Goal: Task Accomplishment & Management: Complete application form

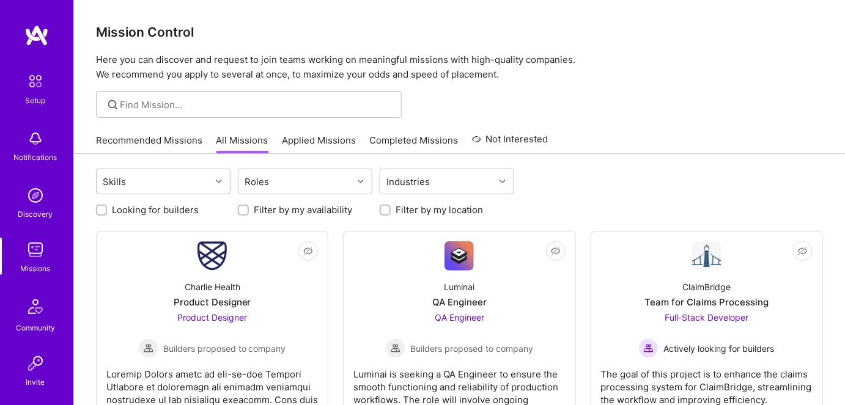
click at [170, 141] on link "Recommended Missions" at bounding box center [149, 144] width 106 height 20
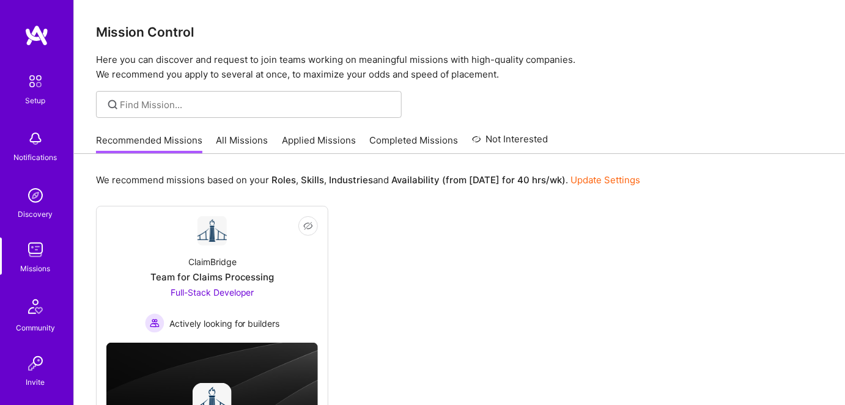
click at [243, 142] on link "All Missions" at bounding box center [242, 144] width 52 height 20
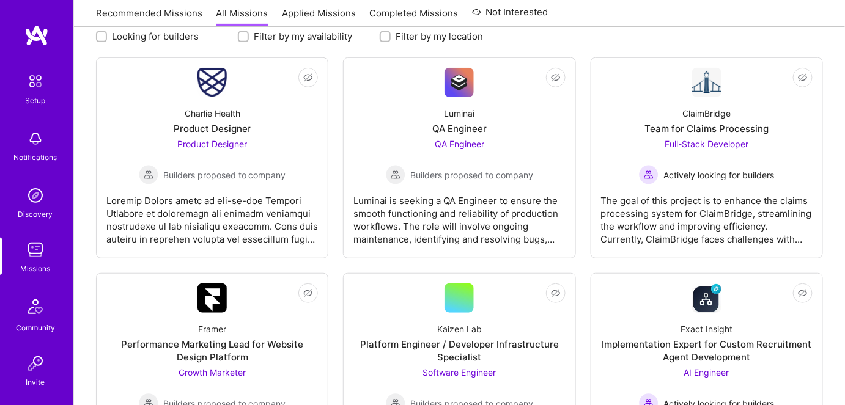
scroll to position [111, 0]
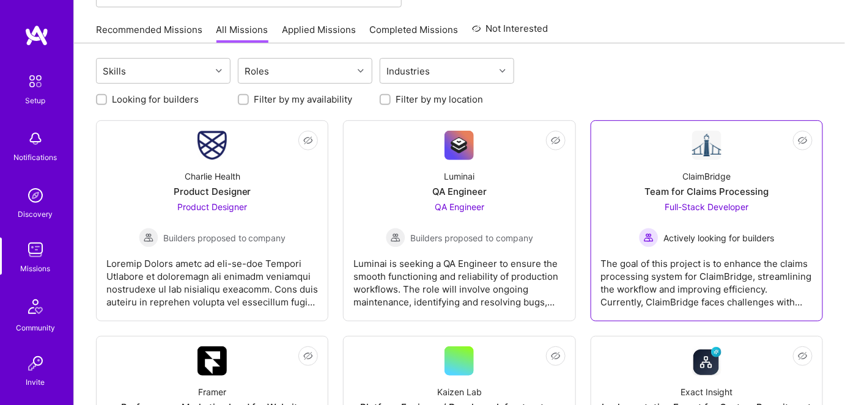
click at [702, 237] on span "Actively looking for builders" at bounding box center [718, 238] width 111 height 13
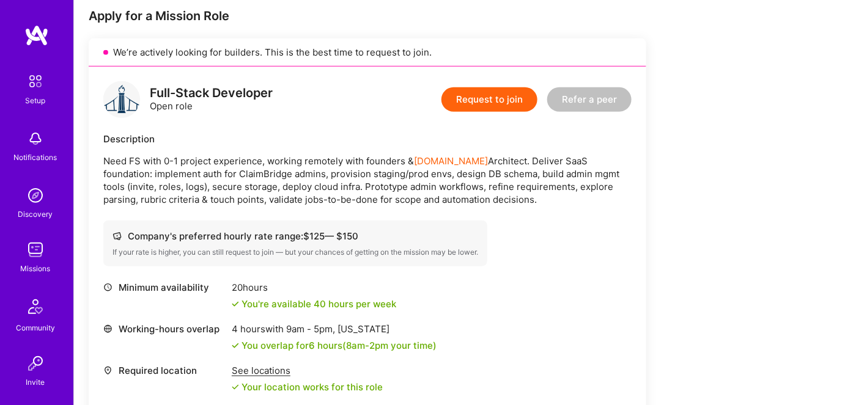
scroll to position [277, 0]
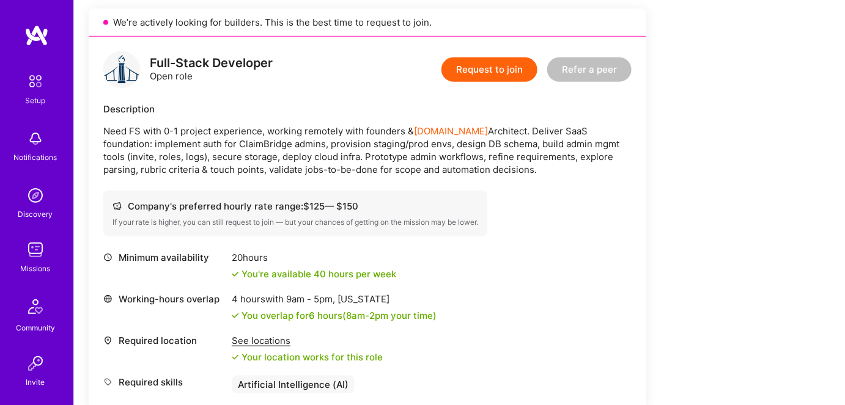
click at [471, 67] on button "Request to join" at bounding box center [489, 69] width 96 height 24
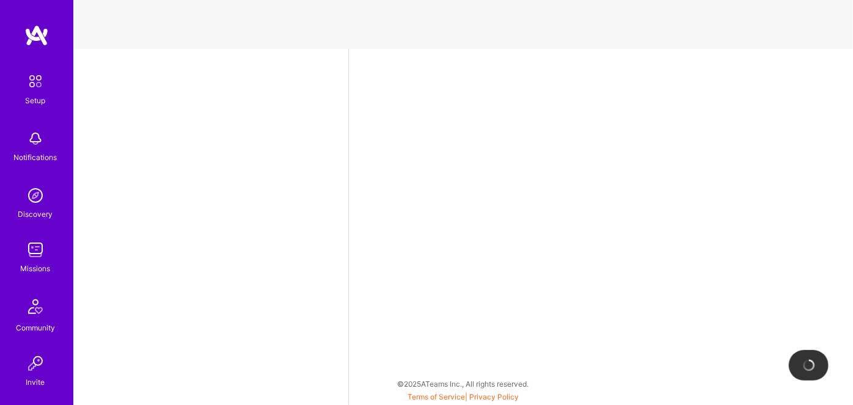
select select "US"
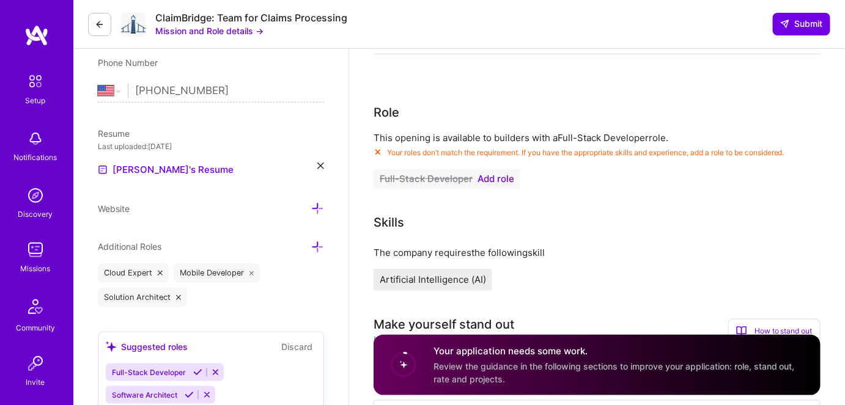
scroll to position [222, 0]
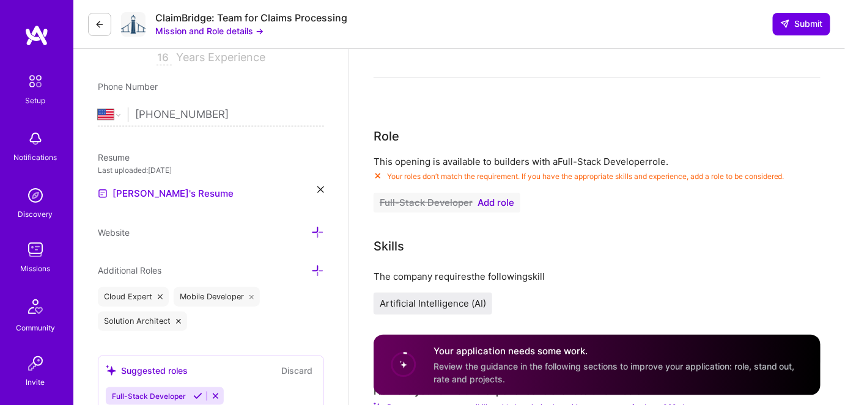
click at [490, 202] on span "Add role" at bounding box center [495, 203] width 37 height 10
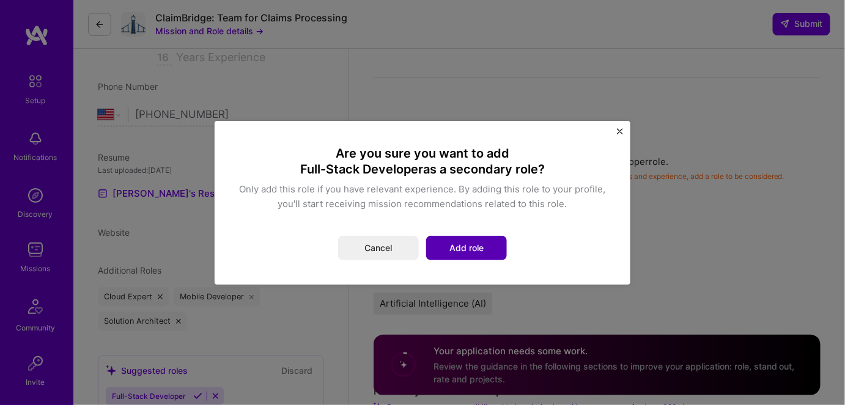
click at [453, 246] on button "Add role" at bounding box center [466, 248] width 81 height 24
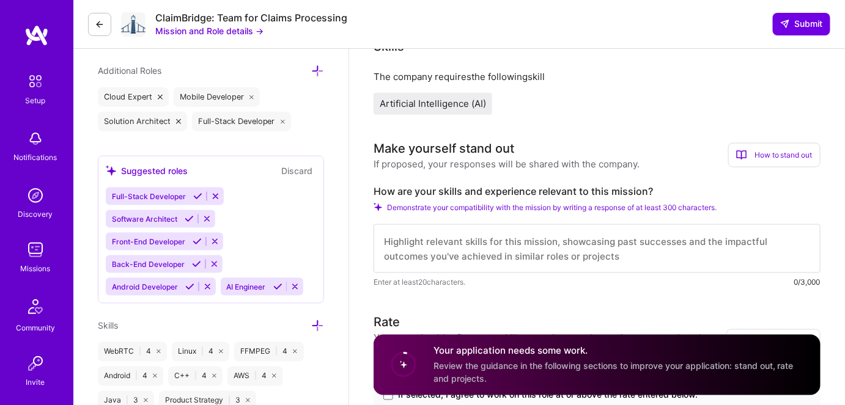
scroll to position [417, 0]
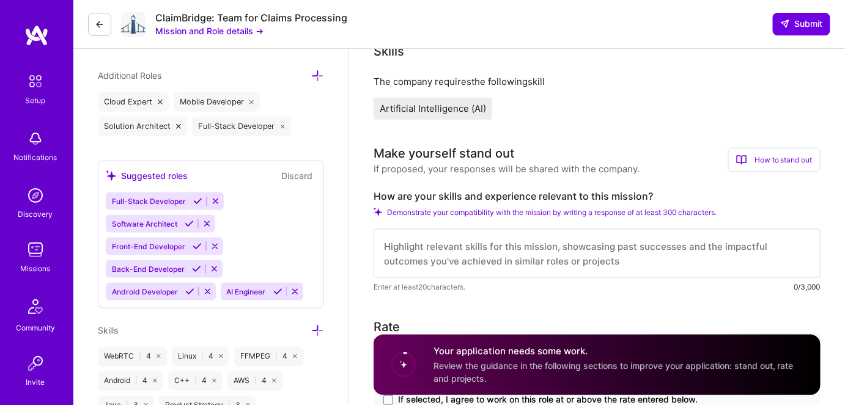
click at [95, 21] on icon at bounding box center [100, 25] width 10 height 10
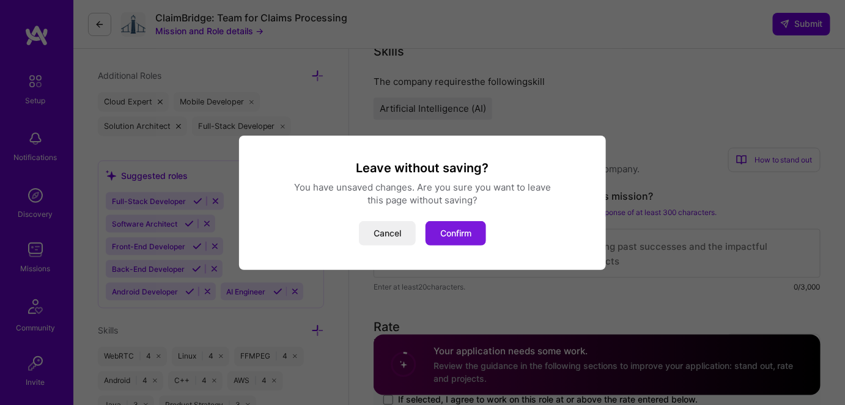
click at [450, 235] on button "Confirm" at bounding box center [455, 233] width 61 height 24
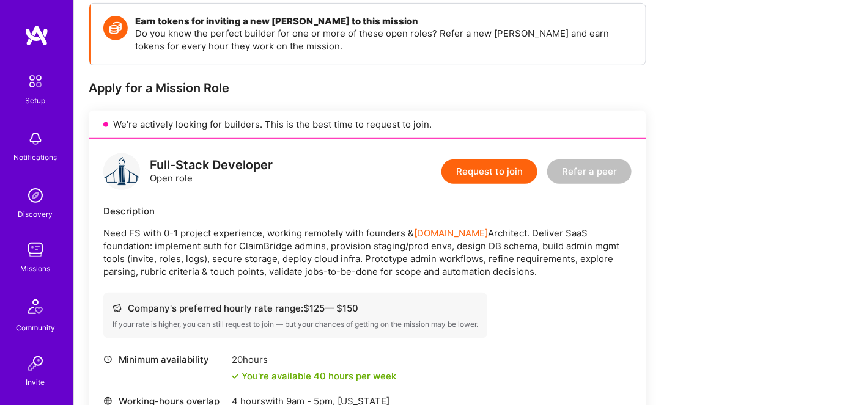
scroll to position [222, 0]
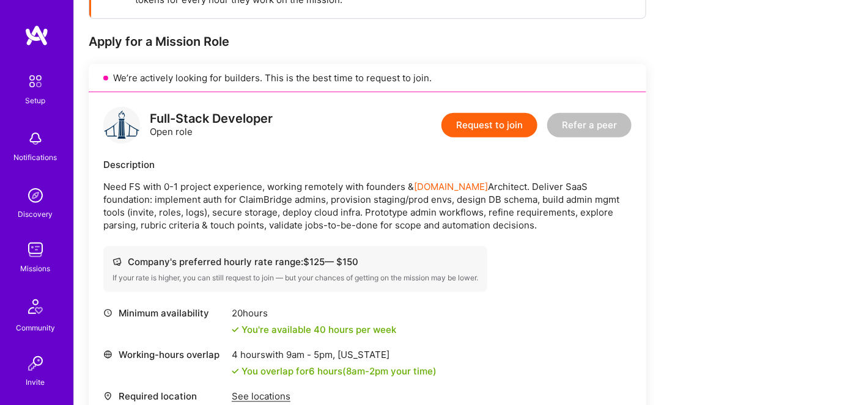
click at [608, 206] on p "Need FS with 0-1 project experience, working remotely with founders & [DOMAIN_N…" at bounding box center [367, 205] width 528 height 51
click at [553, 225] on p "Need FS with 0-1 project experience, working remotely with founders & [DOMAIN_N…" at bounding box center [367, 205] width 528 height 51
drag, startPoint x: 593, startPoint y: 213, endPoint x: 198, endPoint y: 227, distance: 395.1
click at [198, 227] on p "Need FS with 0-1 project experience, working remotely with founders & [DOMAIN_N…" at bounding box center [367, 205] width 528 height 51
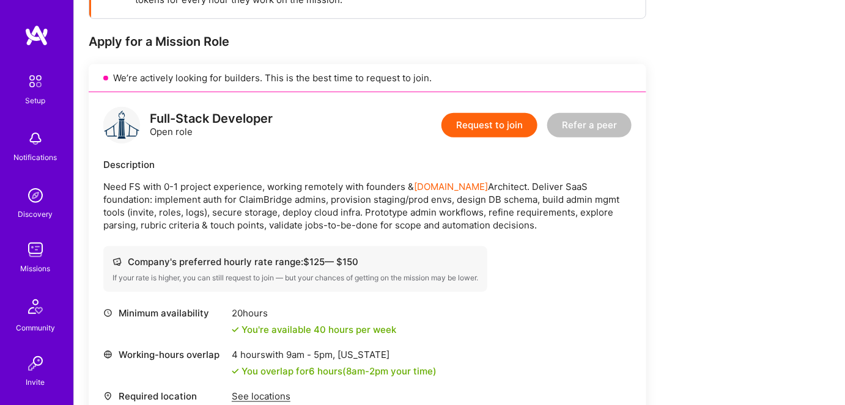
click at [262, 223] on p "Need FS with 0-1 project experience, working remotely with founders & [DOMAIN_N…" at bounding box center [367, 205] width 528 height 51
click at [482, 126] on button "Request to join" at bounding box center [489, 125] width 96 height 24
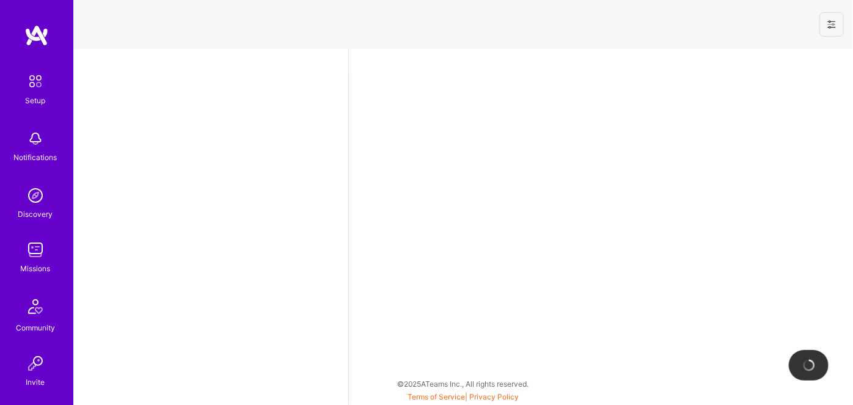
select select "US"
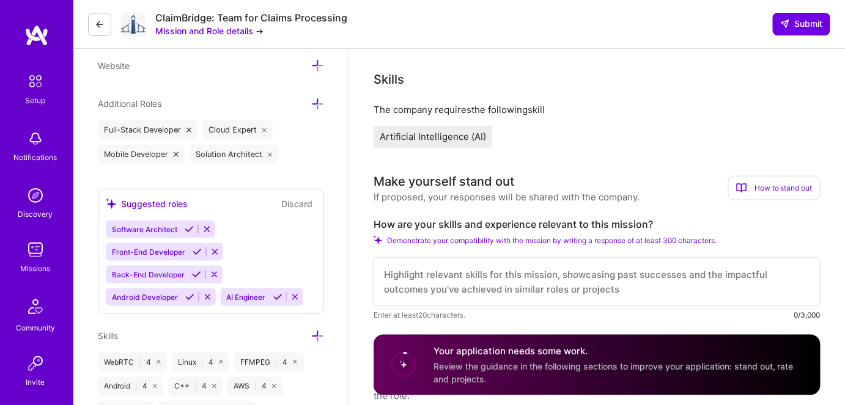
scroll to position [1, 0]
click at [455, 269] on textarea at bounding box center [596, 281] width 447 height 49
paste textarea "Led or participated in some 0 to 1 projects' architecture design, implementatio…"
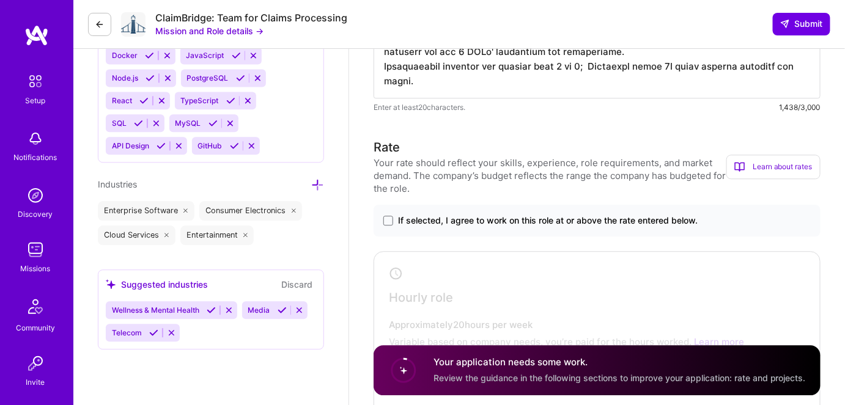
scroll to position [944, 0]
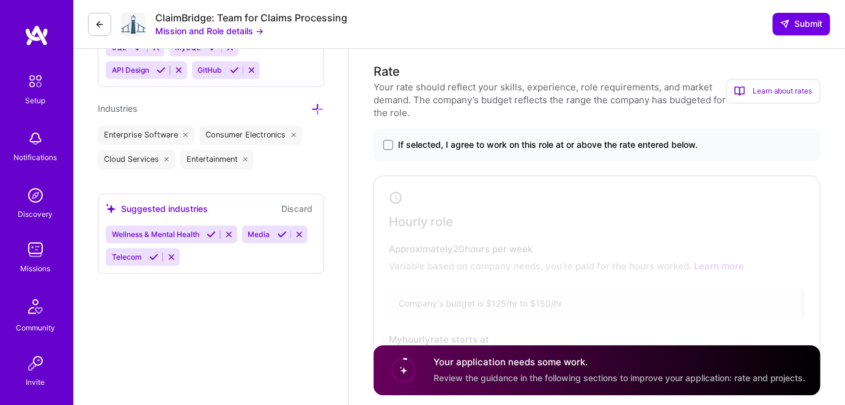
type textarea "Led or participated in some 0 to 1 projects' architecture design, implementatio…"
click at [572, 271] on div at bounding box center [589, 280] width 424 height 202
click at [389, 145] on span at bounding box center [388, 145] width 10 height 10
click at [0, 0] on input "If selected, I agree to work on this role at or above the rate entered below." at bounding box center [0, 0] width 0 height 0
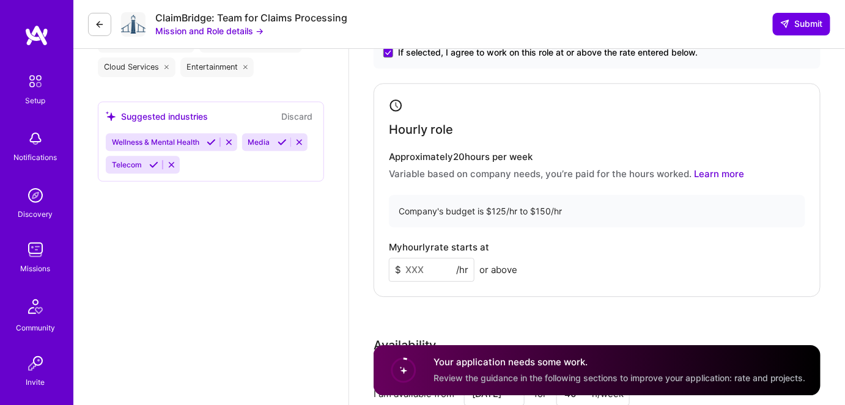
scroll to position [1056, 0]
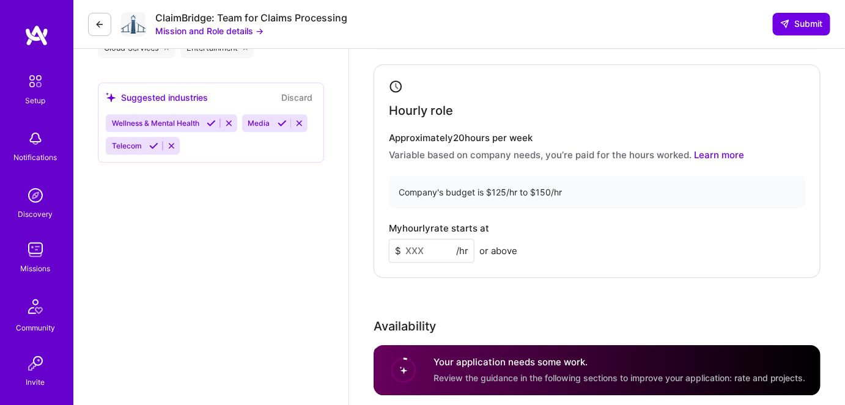
click at [425, 245] on input at bounding box center [432, 251] width 86 height 24
type input "125"
click at [384, 278] on div "Rate Your rate should reflect your skills, experience, role requirements, and m…" at bounding box center [596, 220] width 447 height 539
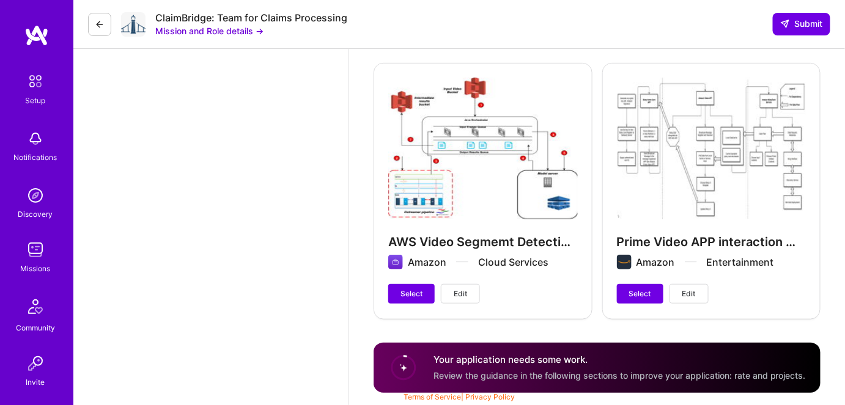
scroll to position [1744, 0]
click at [411, 290] on button "Select" at bounding box center [411, 294] width 46 height 20
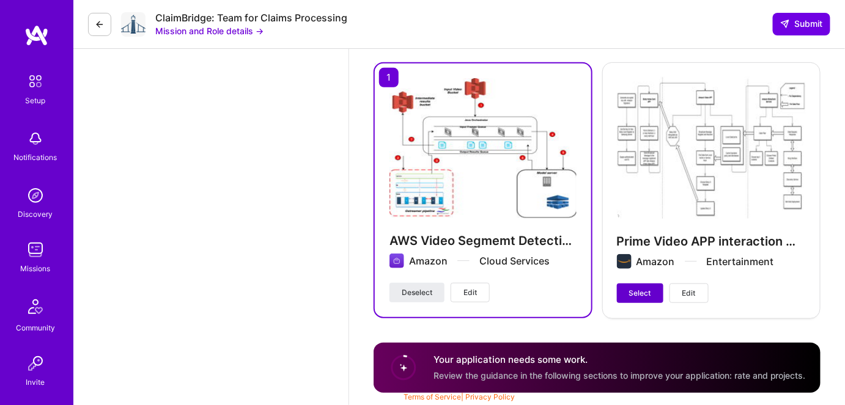
click at [636, 288] on span "Select" at bounding box center [640, 293] width 22 height 11
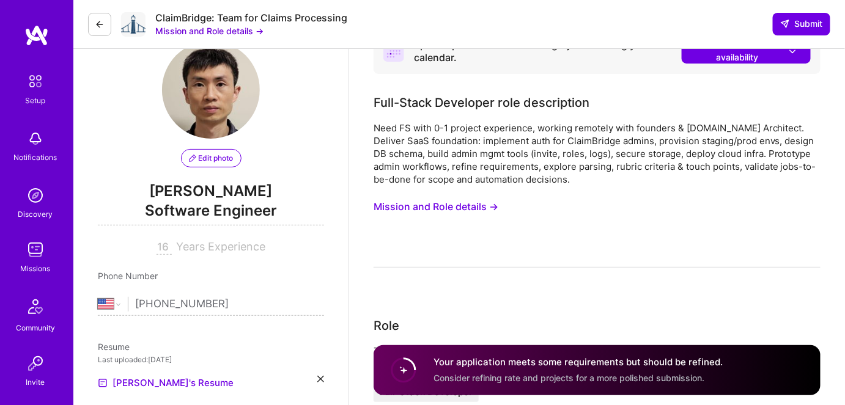
scroll to position [0, 0]
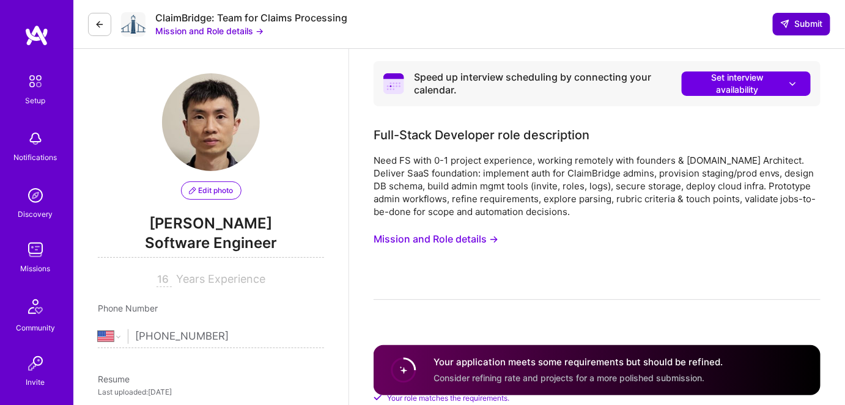
click at [805, 23] on span "Submit" at bounding box center [801, 24] width 43 height 12
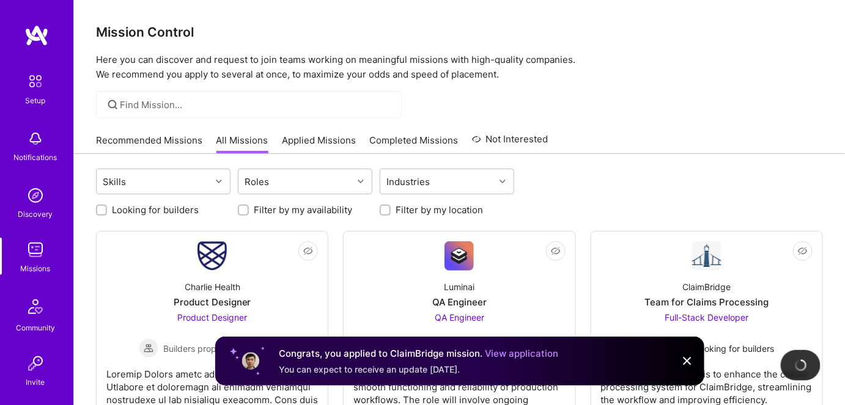
click at [299, 141] on link "Applied Missions" at bounding box center [319, 144] width 74 height 20
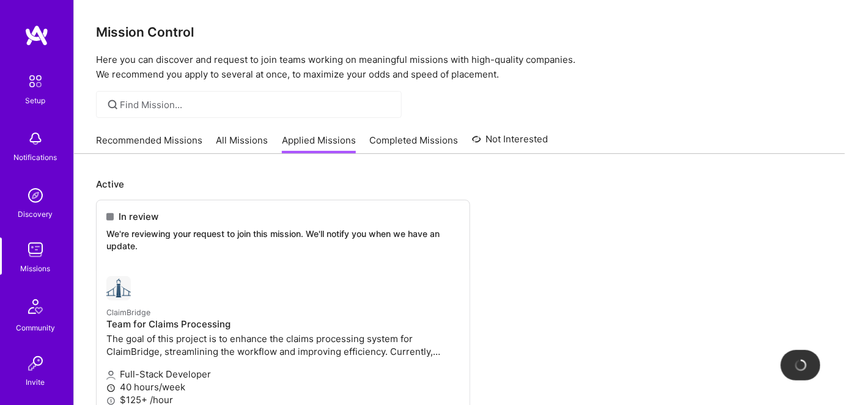
click at [230, 141] on link "All Missions" at bounding box center [242, 144] width 52 height 20
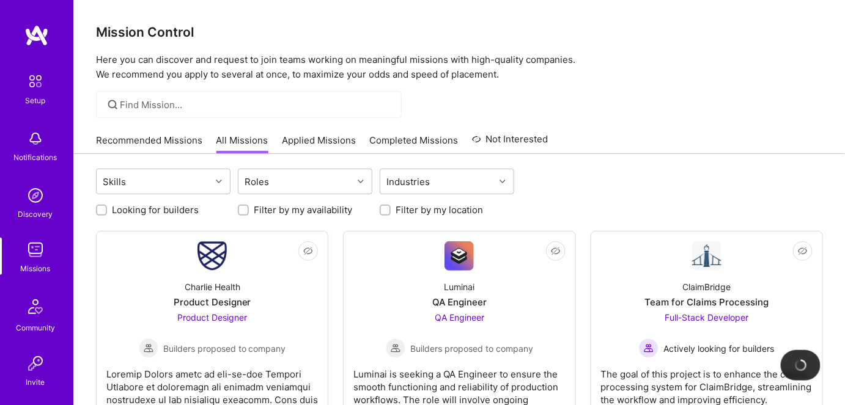
click at [322, 141] on link "Applied Missions" at bounding box center [319, 144] width 74 height 20
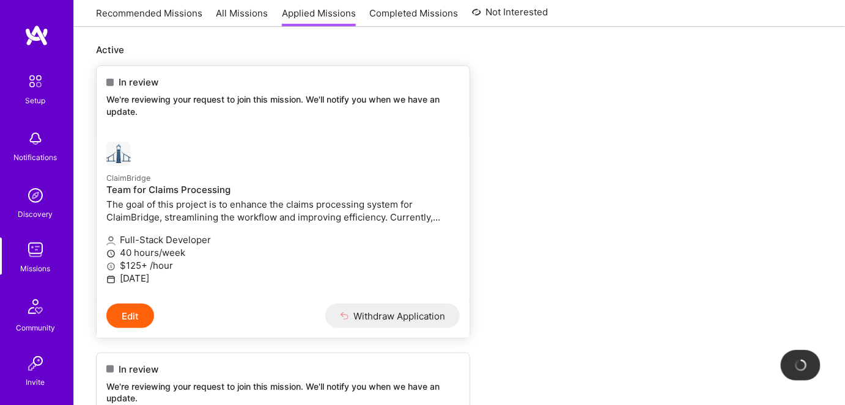
scroll to position [111, 0]
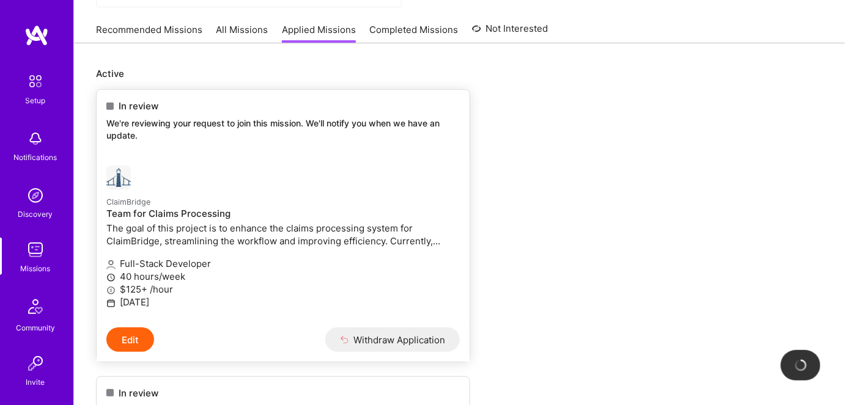
click at [236, 240] on p "The goal of this project is to enhance the claims processing system for ClaimBr…" at bounding box center [282, 235] width 353 height 26
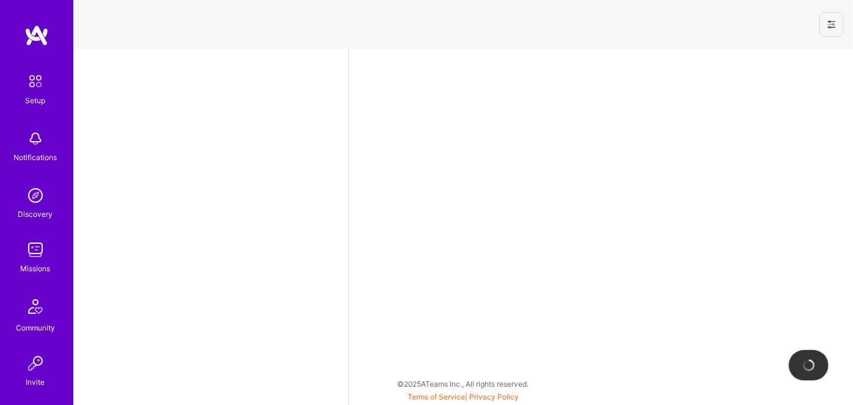
select select "US"
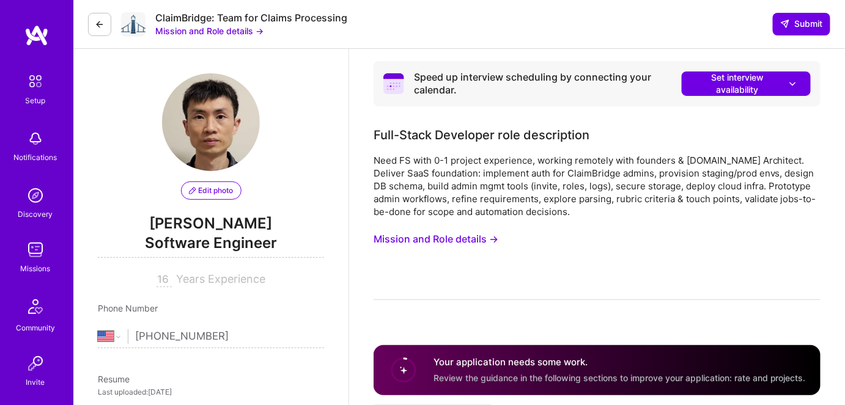
click at [94, 25] on button at bounding box center [99, 24] width 23 height 23
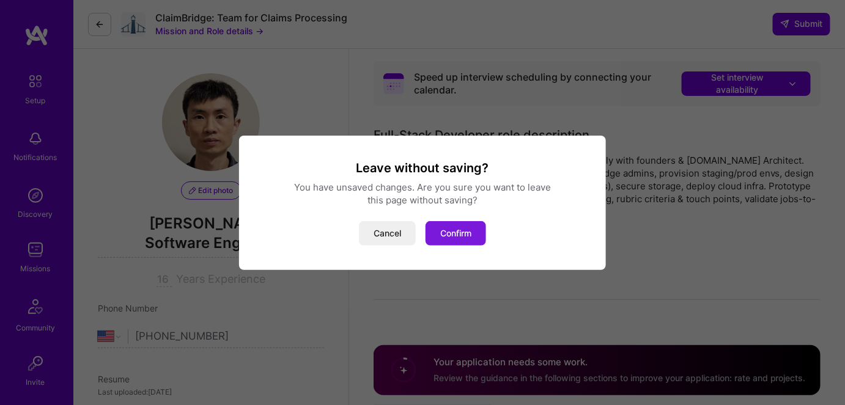
click at [448, 232] on button "Confirm" at bounding box center [455, 233] width 61 height 24
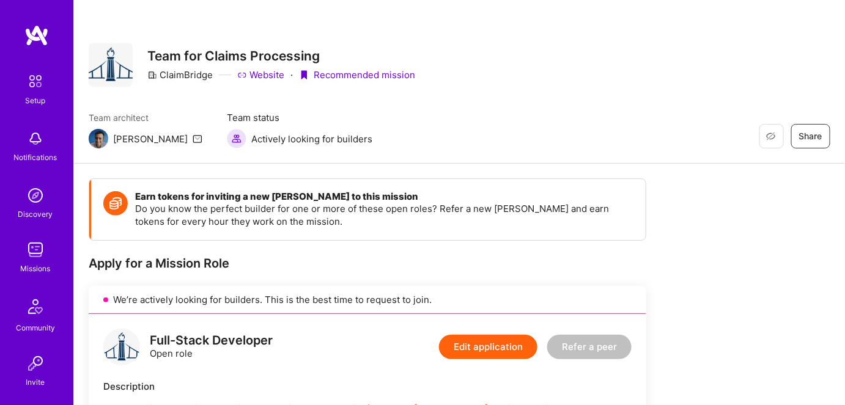
click at [31, 257] on img at bounding box center [35, 250] width 24 height 24
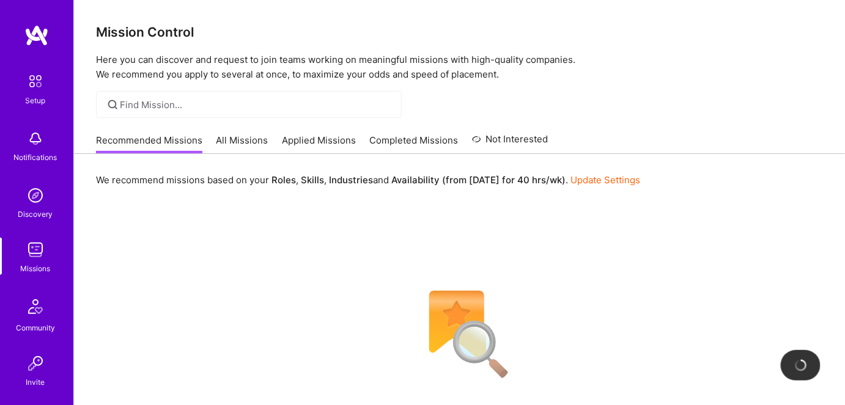
click at [306, 144] on link "Applied Missions" at bounding box center [319, 144] width 74 height 20
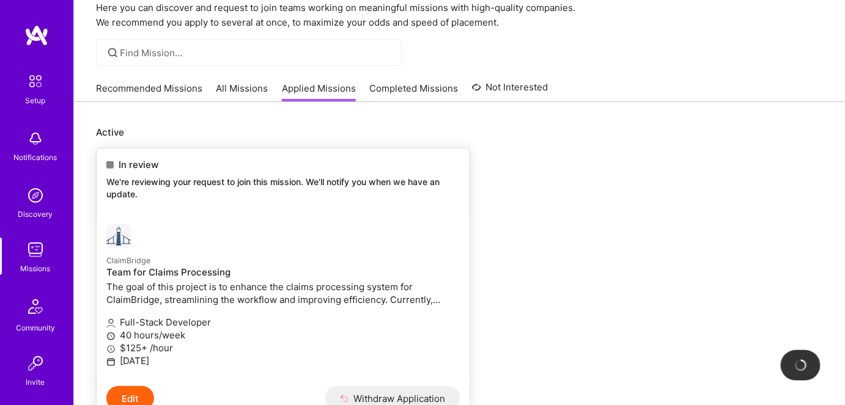
scroll to position [111, 0]
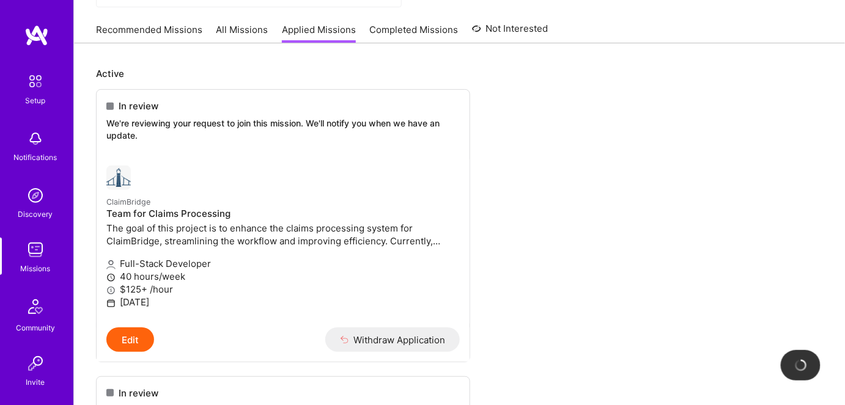
click at [167, 33] on link "Recommended Missions" at bounding box center [149, 33] width 106 height 20
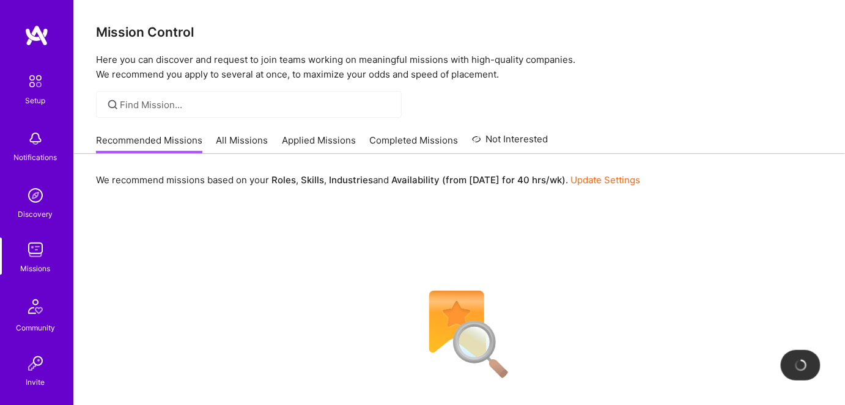
click at [320, 144] on link "Applied Missions" at bounding box center [319, 144] width 74 height 20
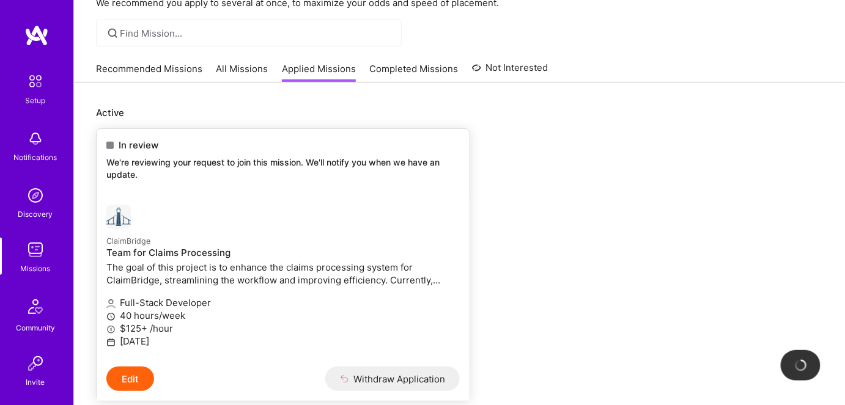
scroll to position [55, 0]
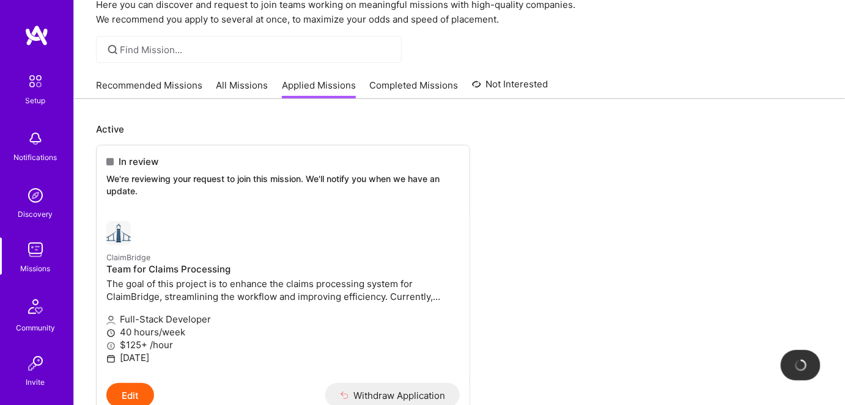
click at [239, 79] on link "All Missions" at bounding box center [242, 89] width 52 height 20
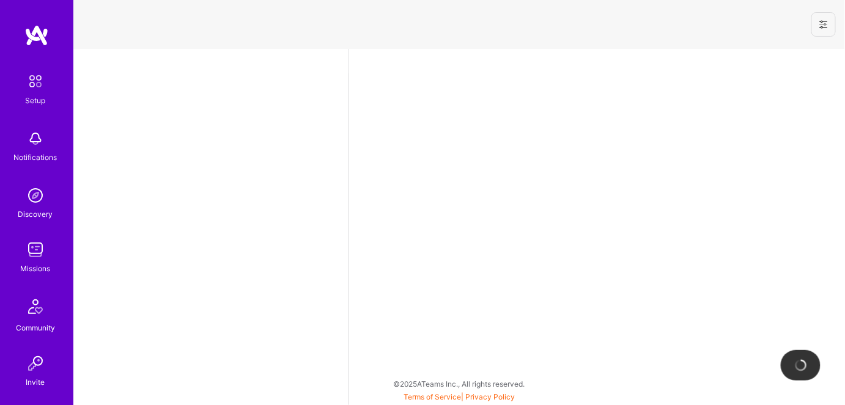
select select "US"
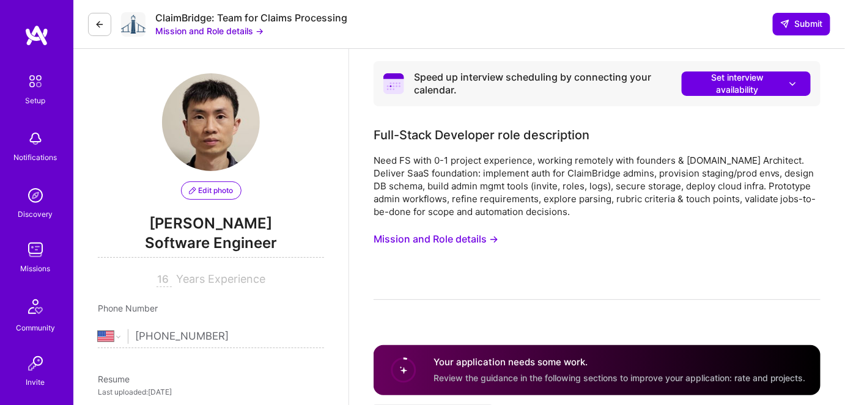
click at [215, 36] on button "Mission and Role details →" at bounding box center [209, 30] width 108 height 13
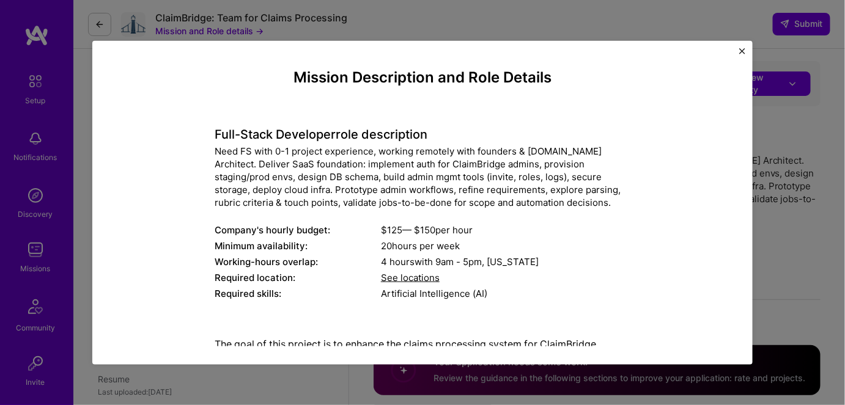
click at [740, 51] on img "Close" at bounding box center [742, 51] width 6 height 6
